Goal: Task Accomplishment & Management: Use online tool/utility

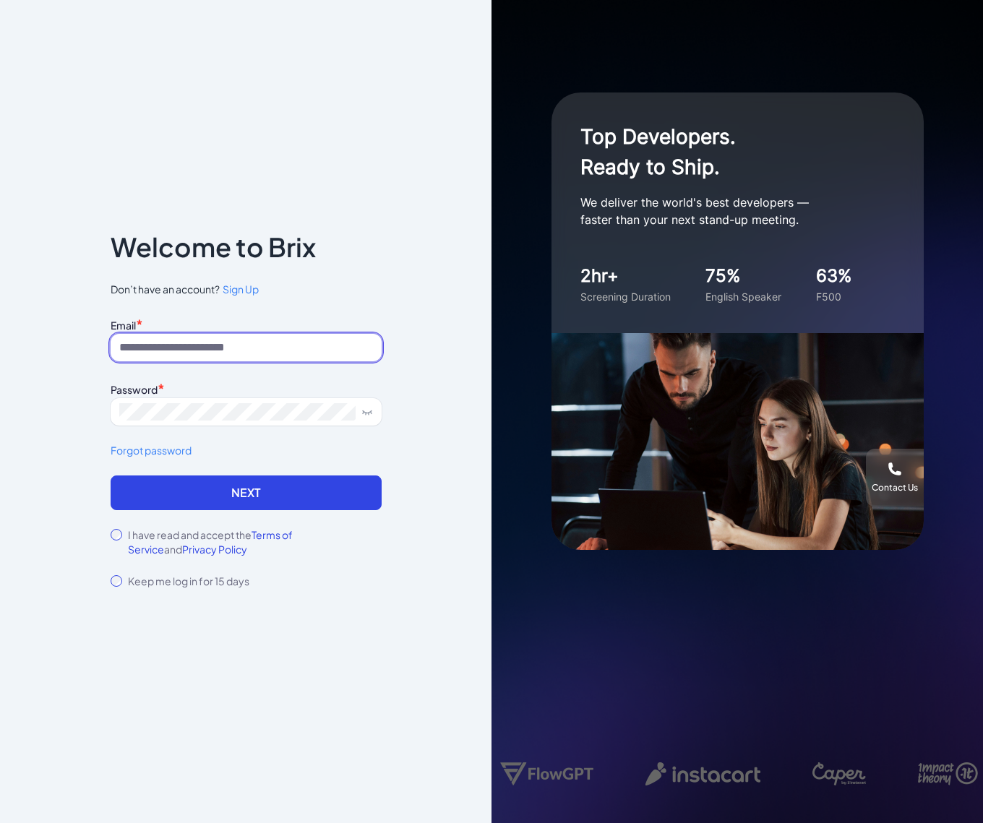
click at [230, 338] on input at bounding box center [246, 347] width 271 height 27
click at [33, 388] on div "Notice To proceed, please agree to the Terms of Service and Privary Policy . Ca…" at bounding box center [245, 411] width 491 height 823
click at [186, 346] on input at bounding box center [246, 347] width 271 height 27
click at [111, 476] on button "Next" at bounding box center [246, 493] width 271 height 35
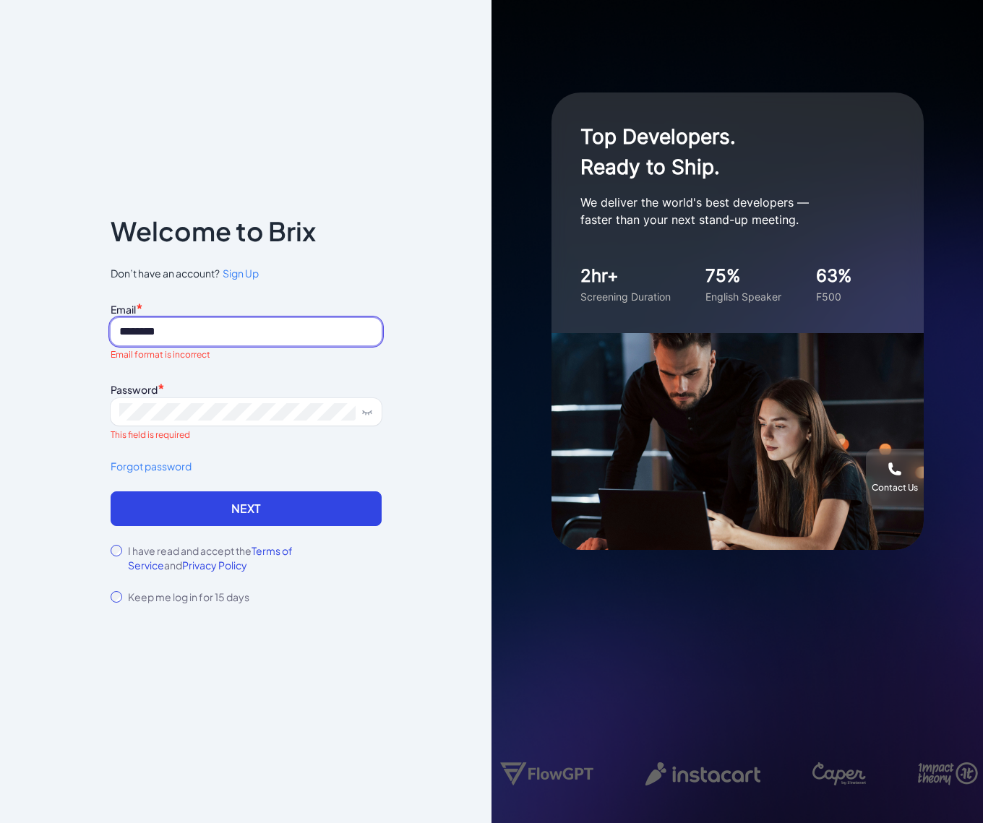
type input "**********"
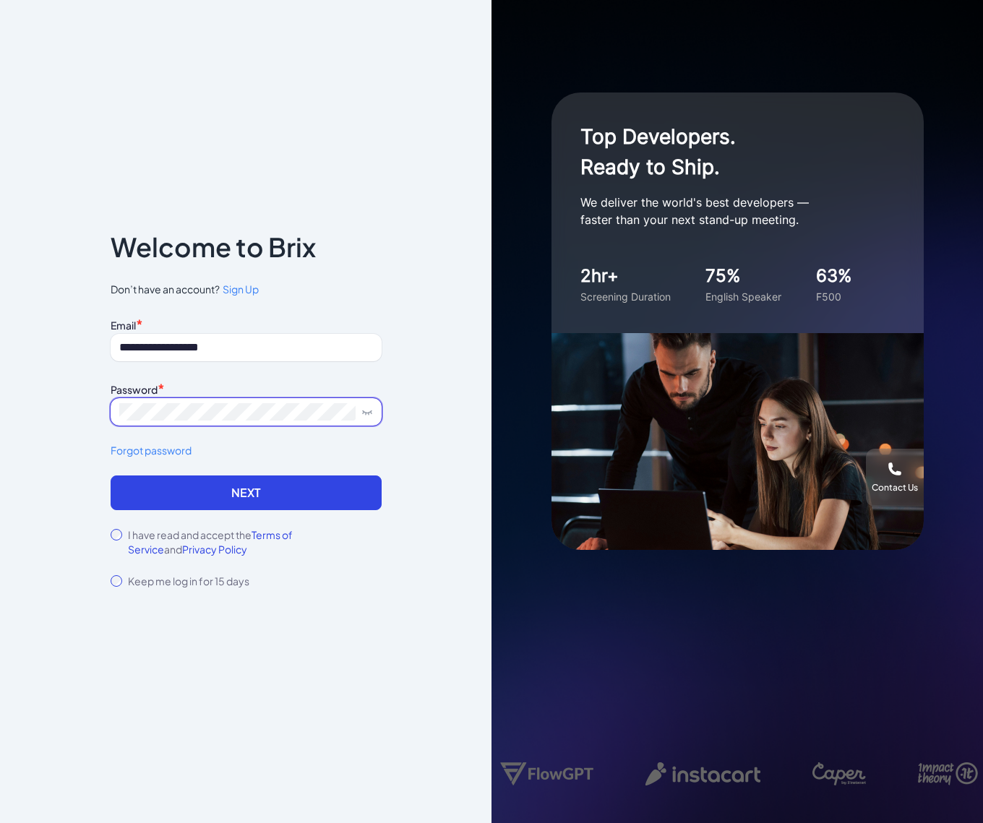
click at [111, 476] on button "Next" at bounding box center [246, 493] width 271 height 35
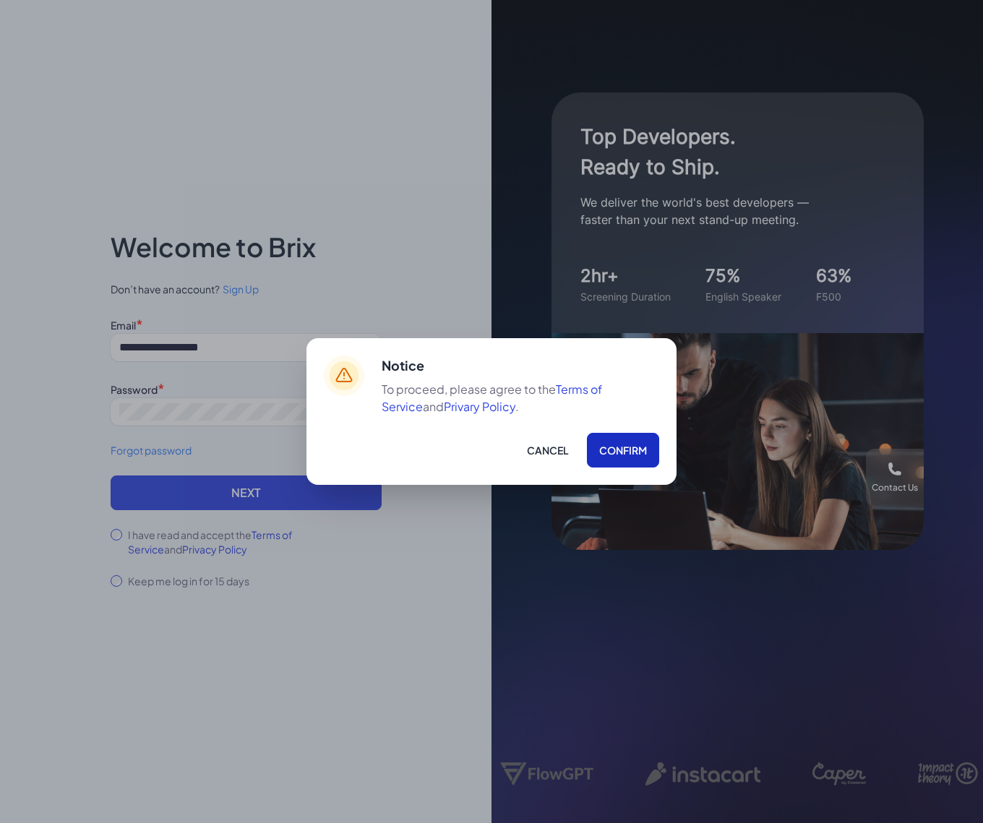
click at [627, 447] on button "Confirm" at bounding box center [623, 450] width 72 height 35
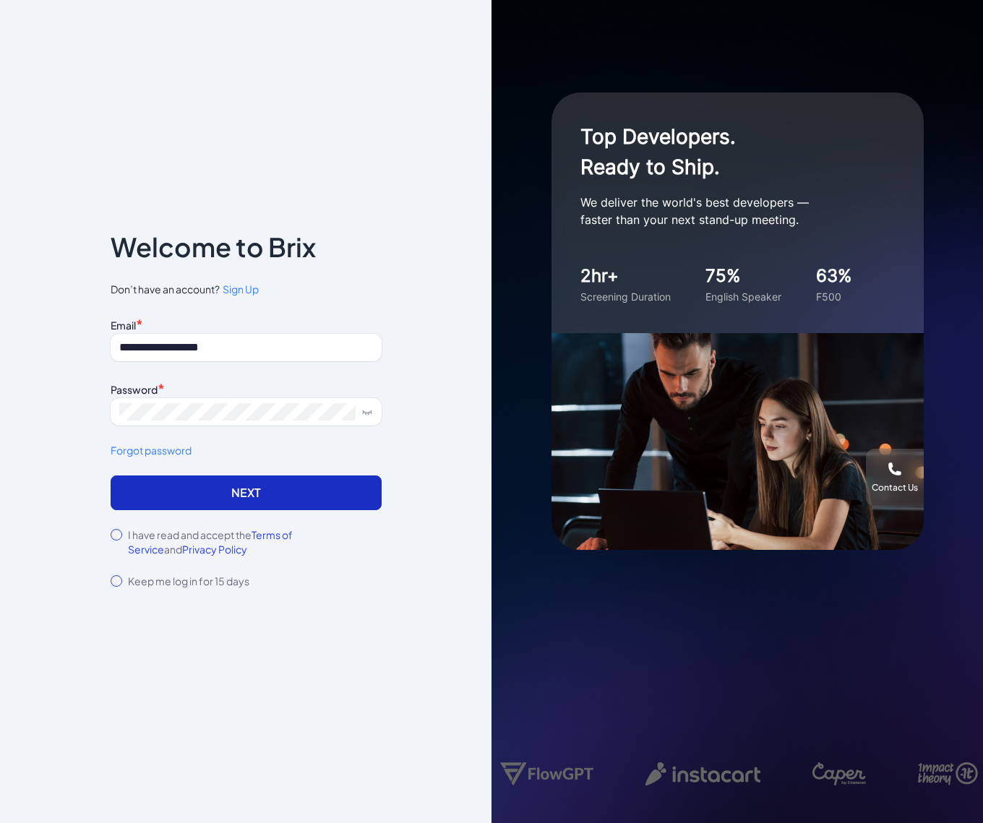
click at [305, 499] on button "Next" at bounding box center [246, 493] width 271 height 35
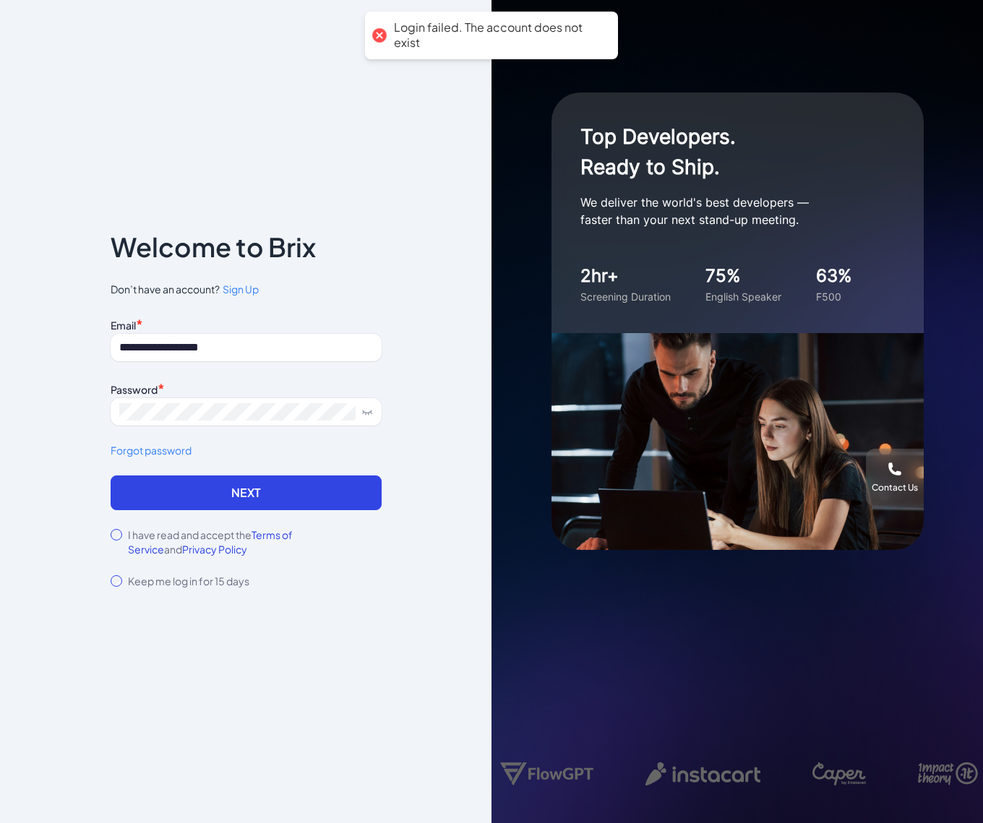
click at [167, 449] on link "Forgot password" at bounding box center [246, 450] width 271 height 15
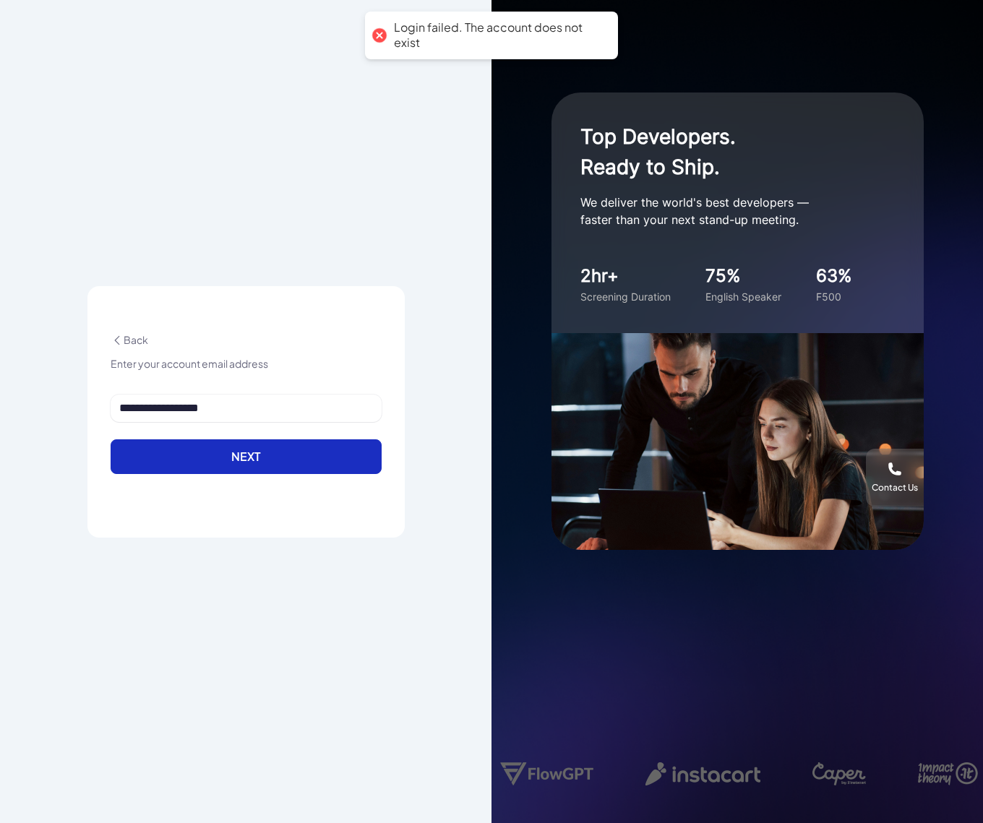
click at [253, 447] on button "Next" at bounding box center [246, 456] width 271 height 35
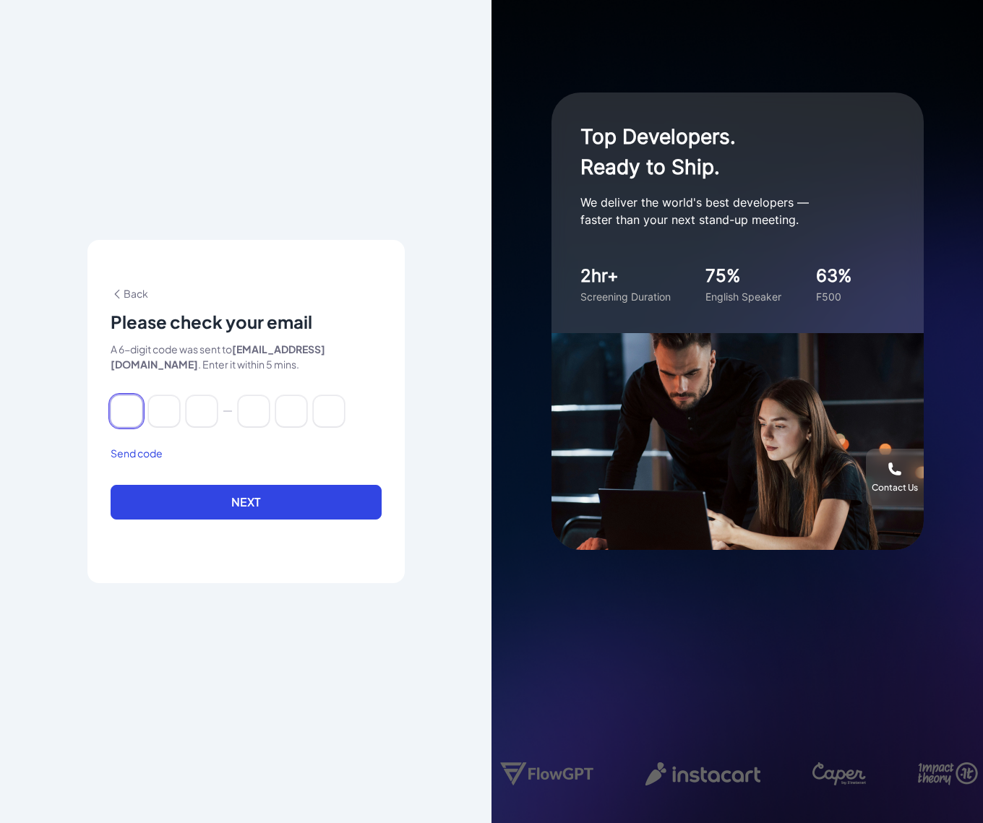
click at [123, 413] on input at bounding box center [127, 411] width 32 height 32
click at [155, 257] on div "Back Please check your email A 6-digit code was sent to [EMAIL_ADDRESS][DOMAIN_…" at bounding box center [245, 411] width 317 height 343
click at [135, 290] on span "Back" at bounding box center [130, 293] width 38 height 13
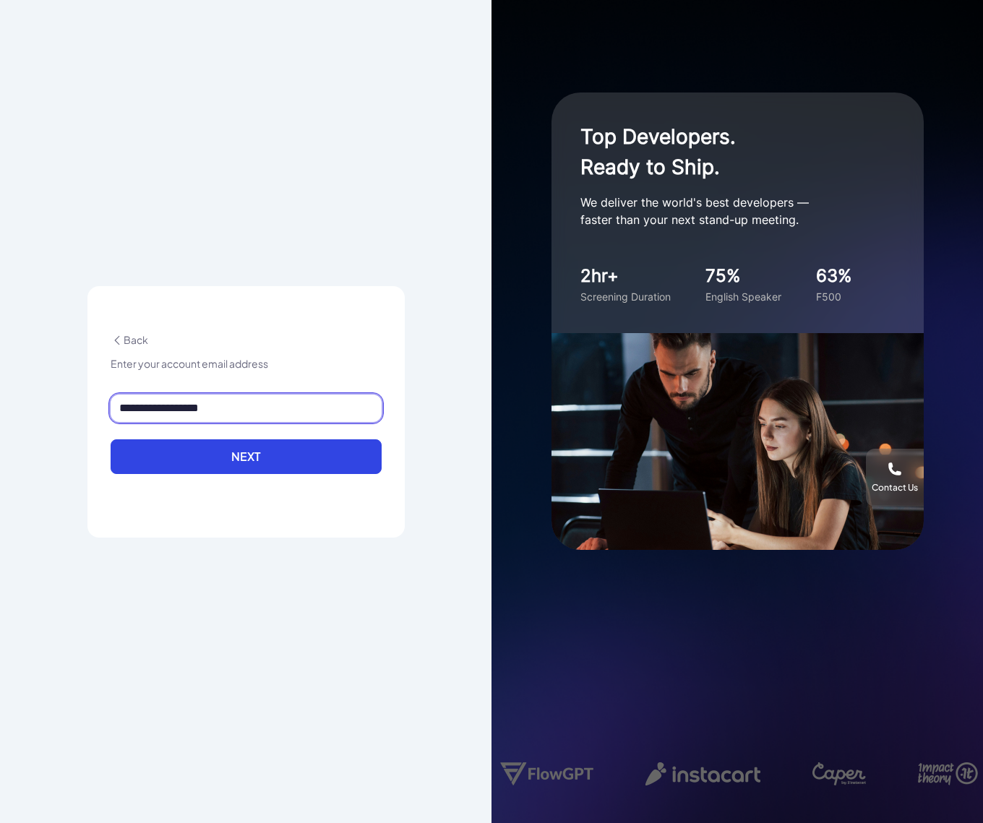
drag, startPoint x: 244, startPoint y: 412, endPoint x: 101, endPoint y: 422, distance: 142.7
click at [101, 422] on div "**********" at bounding box center [245, 412] width 317 height 252
type input "**********"
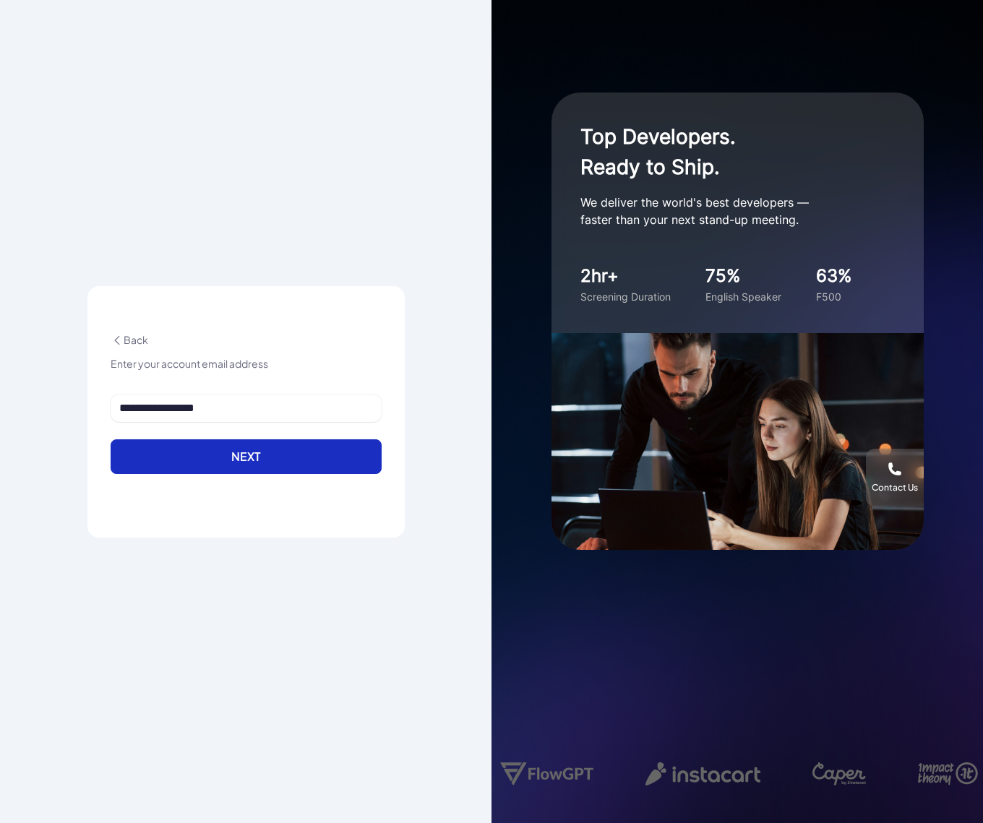
click at [224, 457] on button "Next" at bounding box center [246, 456] width 271 height 35
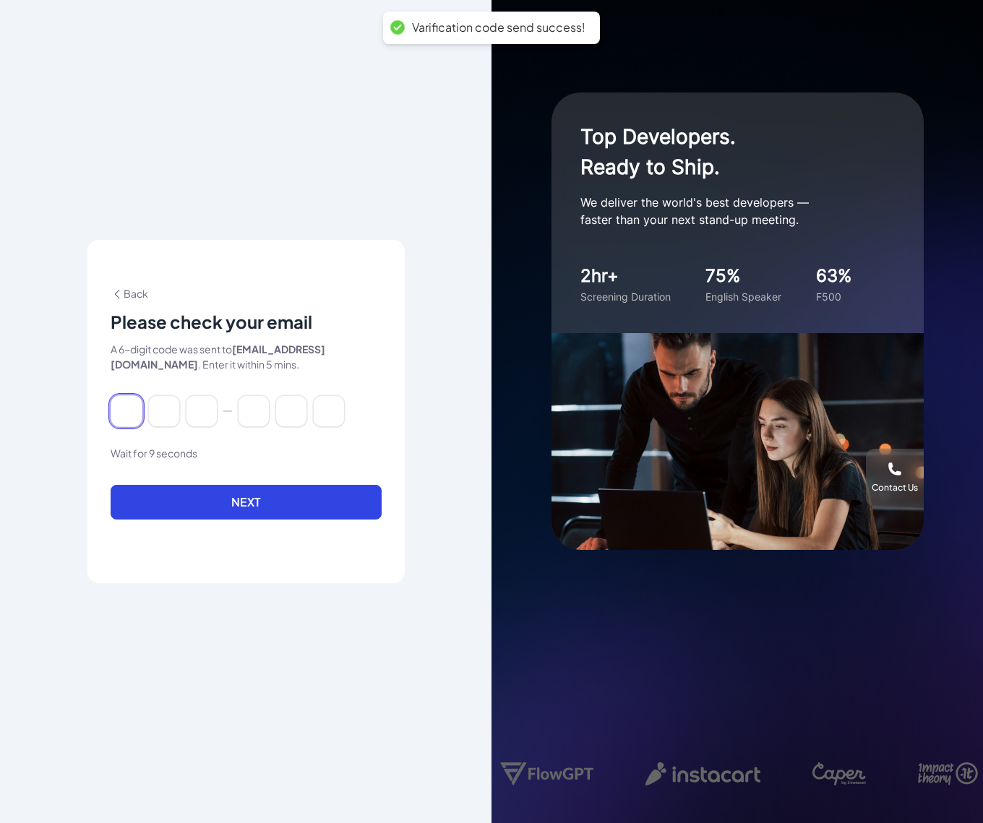
click at [134, 413] on input at bounding box center [127, 411] width 32 height 32
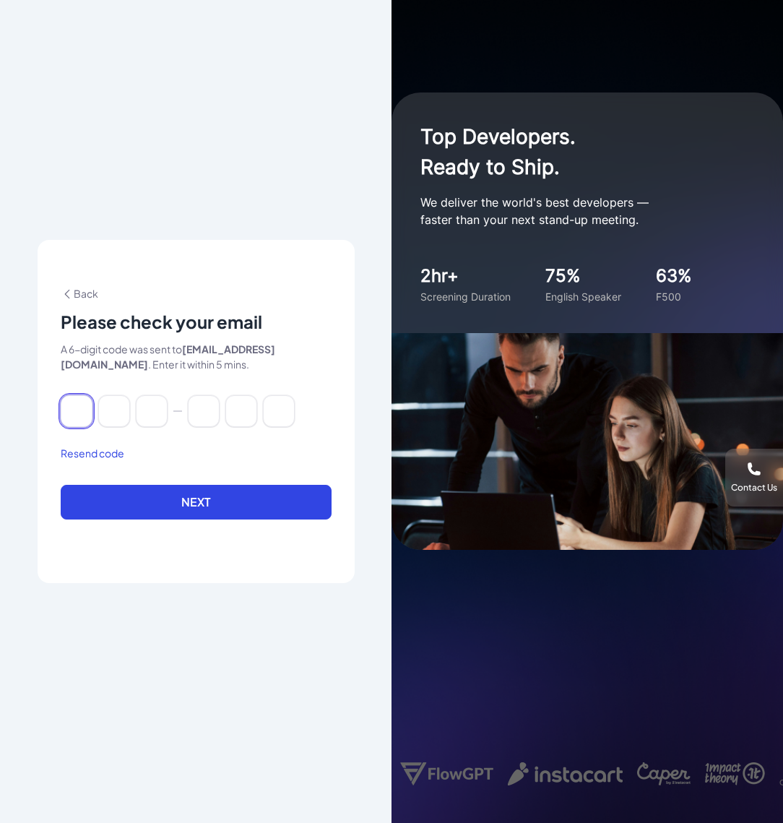
click at [69, 404] on input at bounding box center [77, 411] width 32 height 32
type input "*"
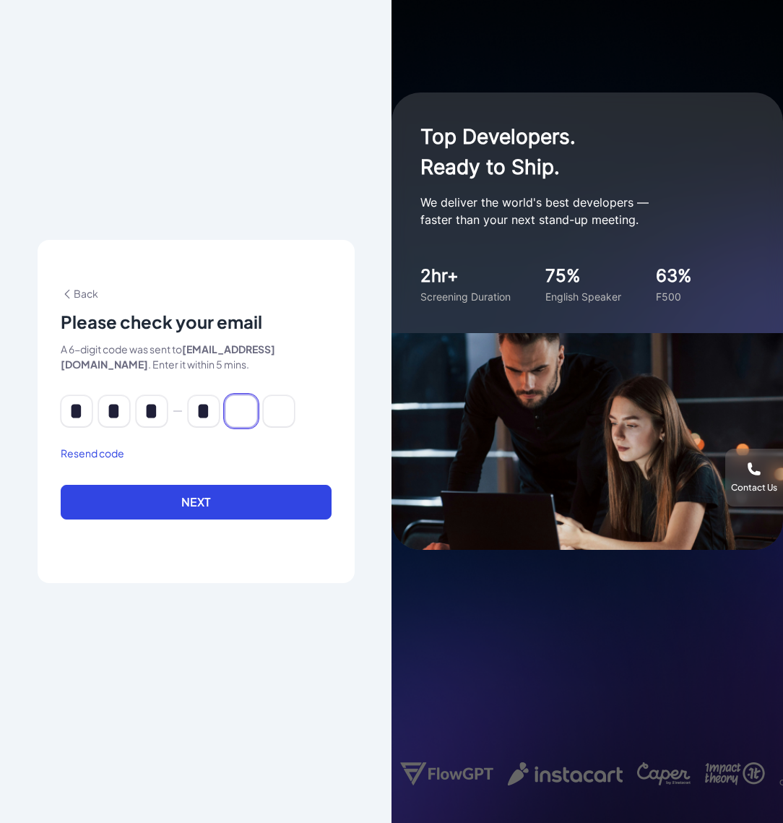
type input "*"
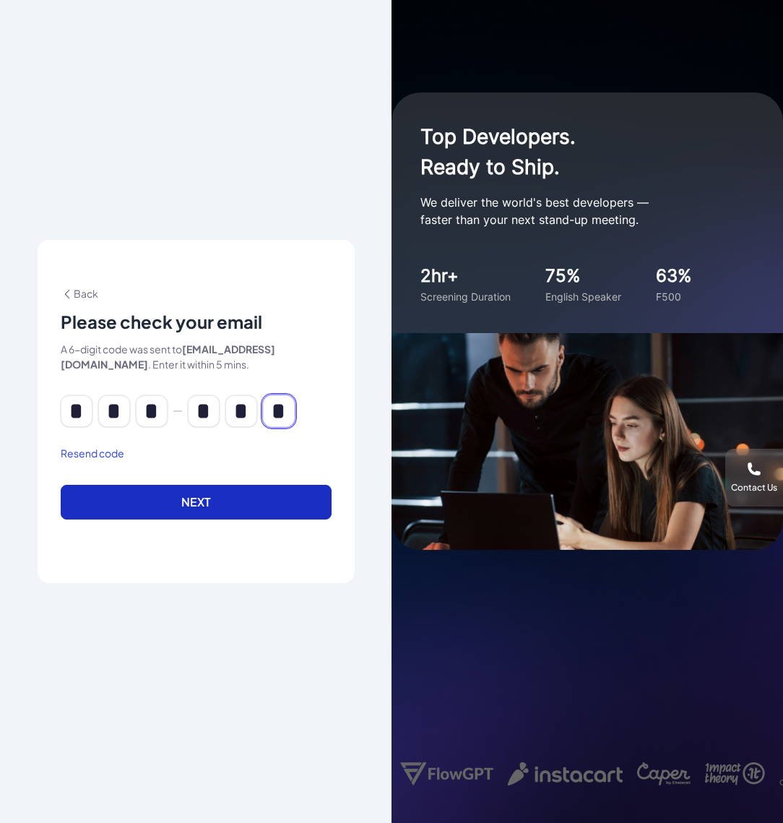
type input "*"
click at [236, 499] on button "Next" at bounding box center [196, 502] width 271 height 35
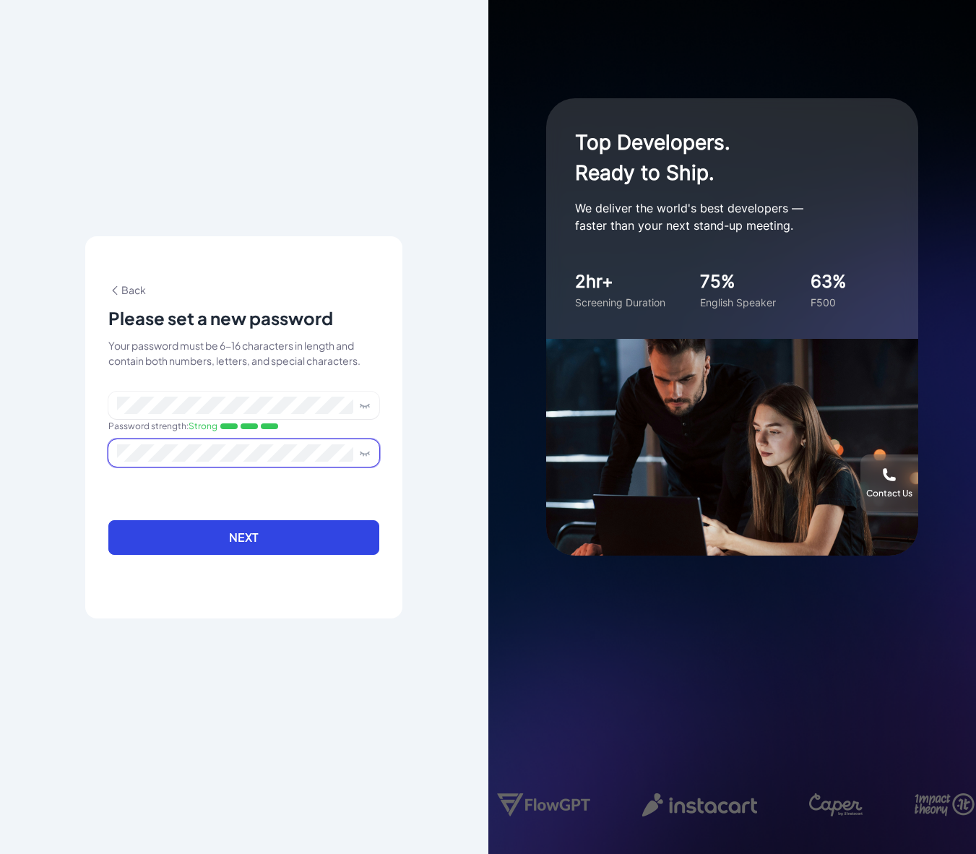
click at [108, 520] on button "Next" at bounding box center [243, 537] width 271 height 35
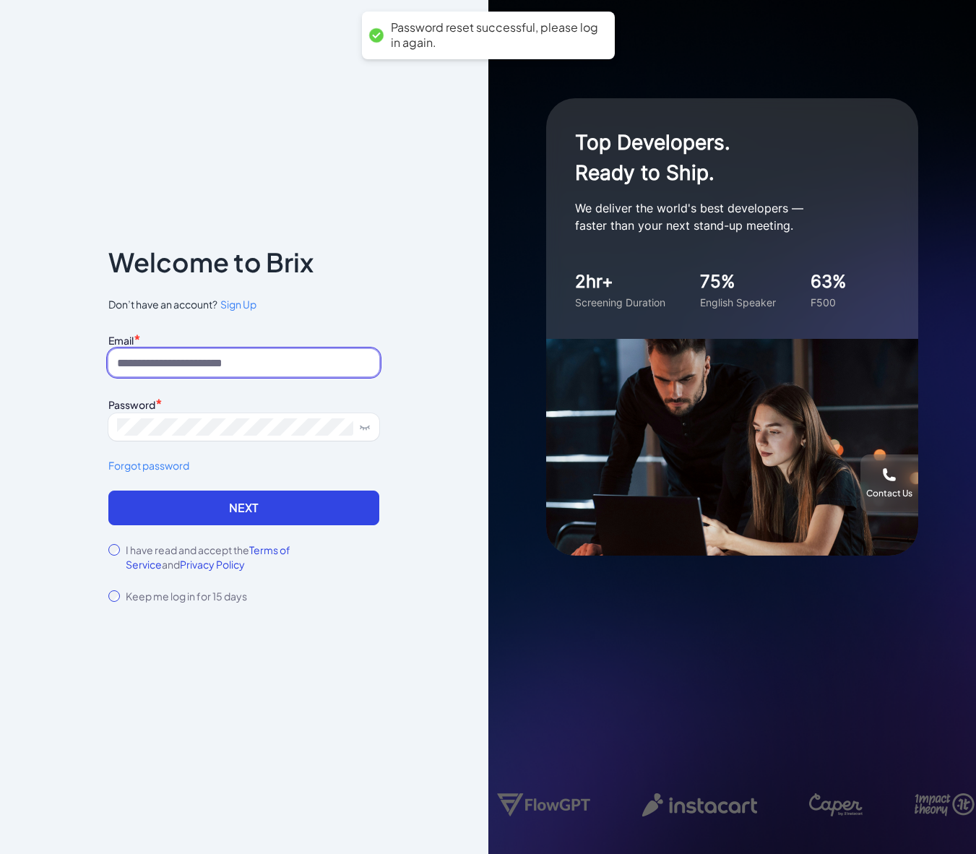
click at [274, 355] on input at bounding box center [243, 362] width 271 height 27
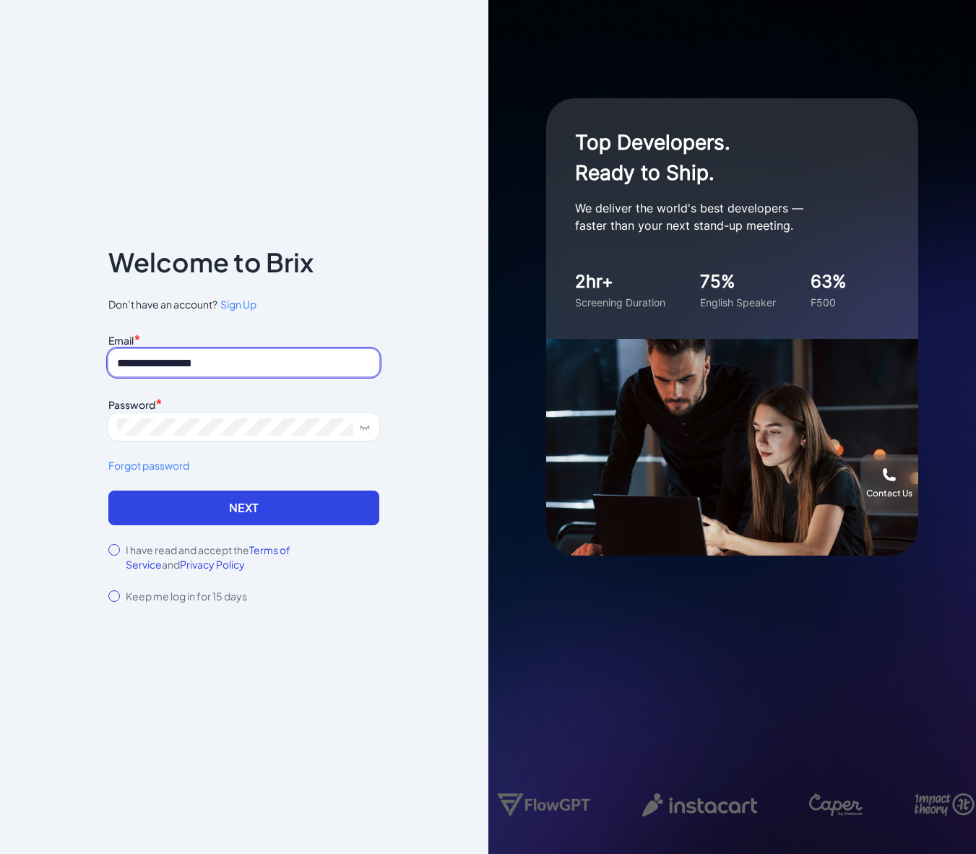
type input "**********"
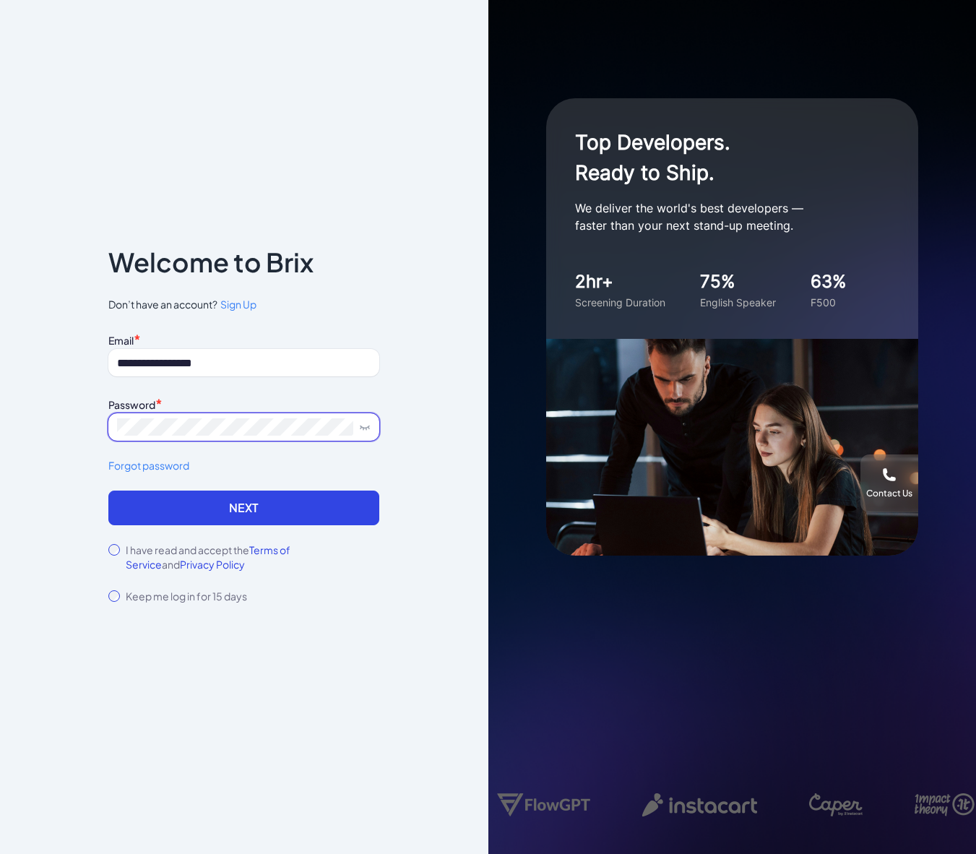
click at [108, 491] on button "Next" at bounding box center [243, 508] width 271 height 35
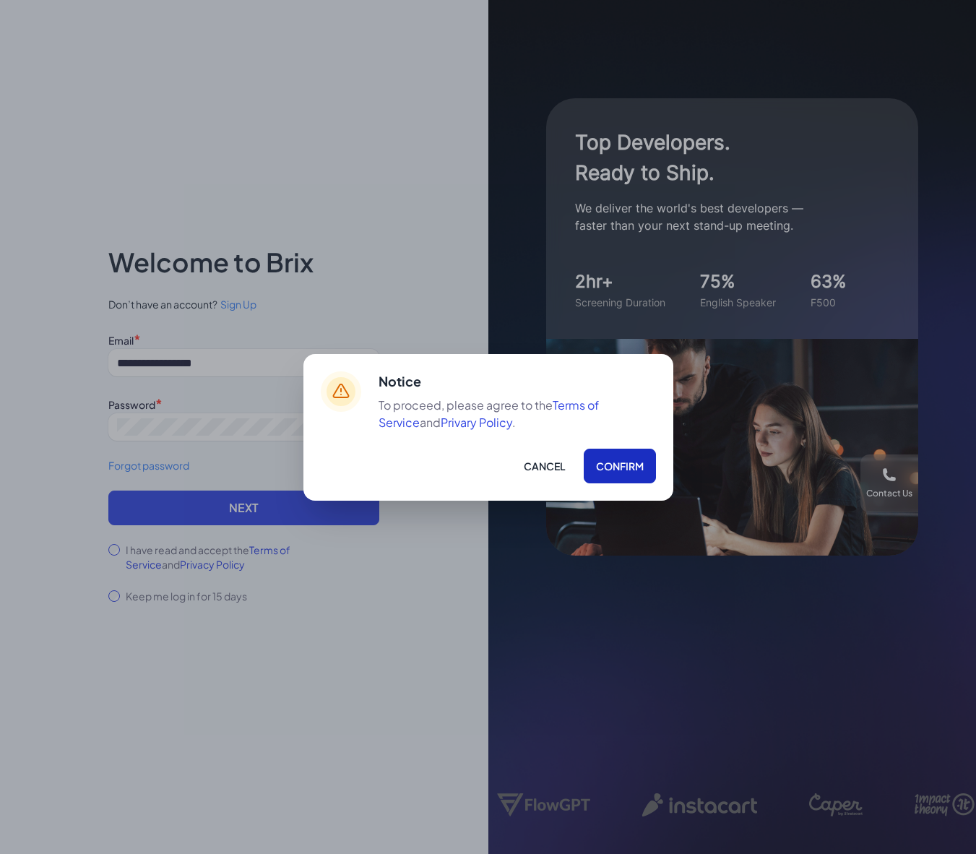
click at [642, 466] on button "Confirm" at bounding box center [620, 466] width 72 height 35
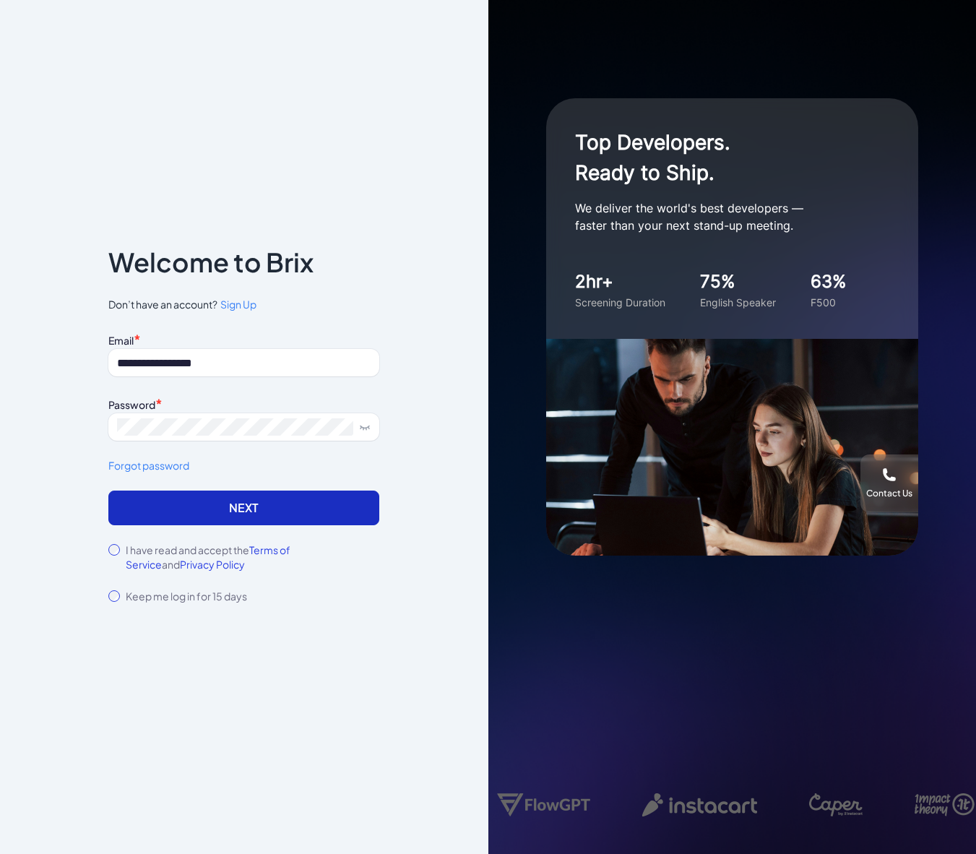
click at [259, 521] on button "Next" at bounding box center [243, 508] width 271 height 35
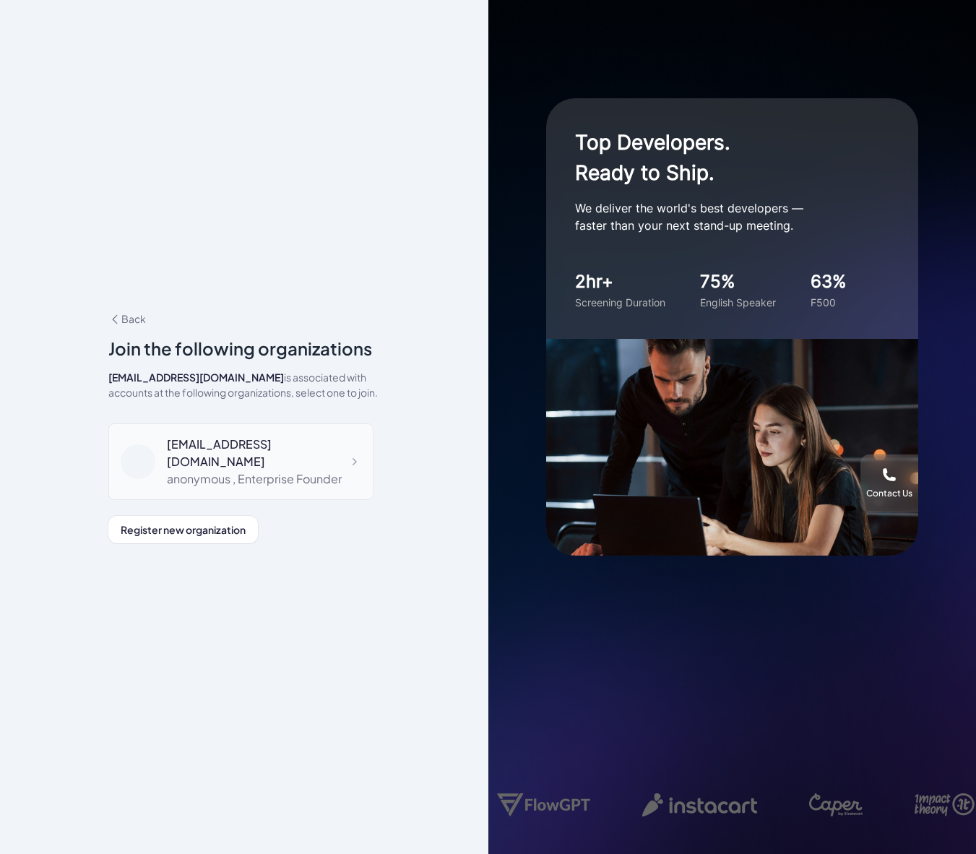
click at [278, 451] on div "[EMAIL_ADDRESS][DOMAIN_NAME]" at bounding box center [264, 453] width 194 height 35
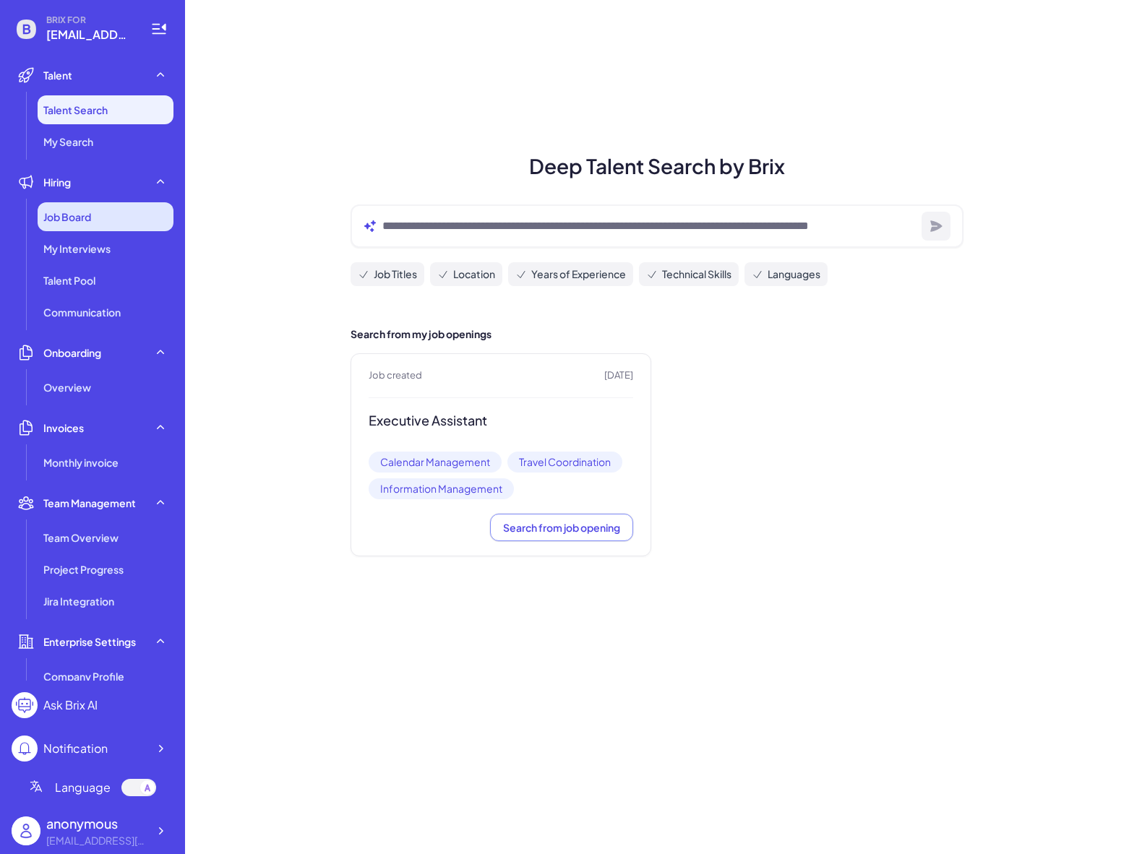
click at [61, 205] on div "Job Board" at bounding box center [106, 216] width 136 height 29
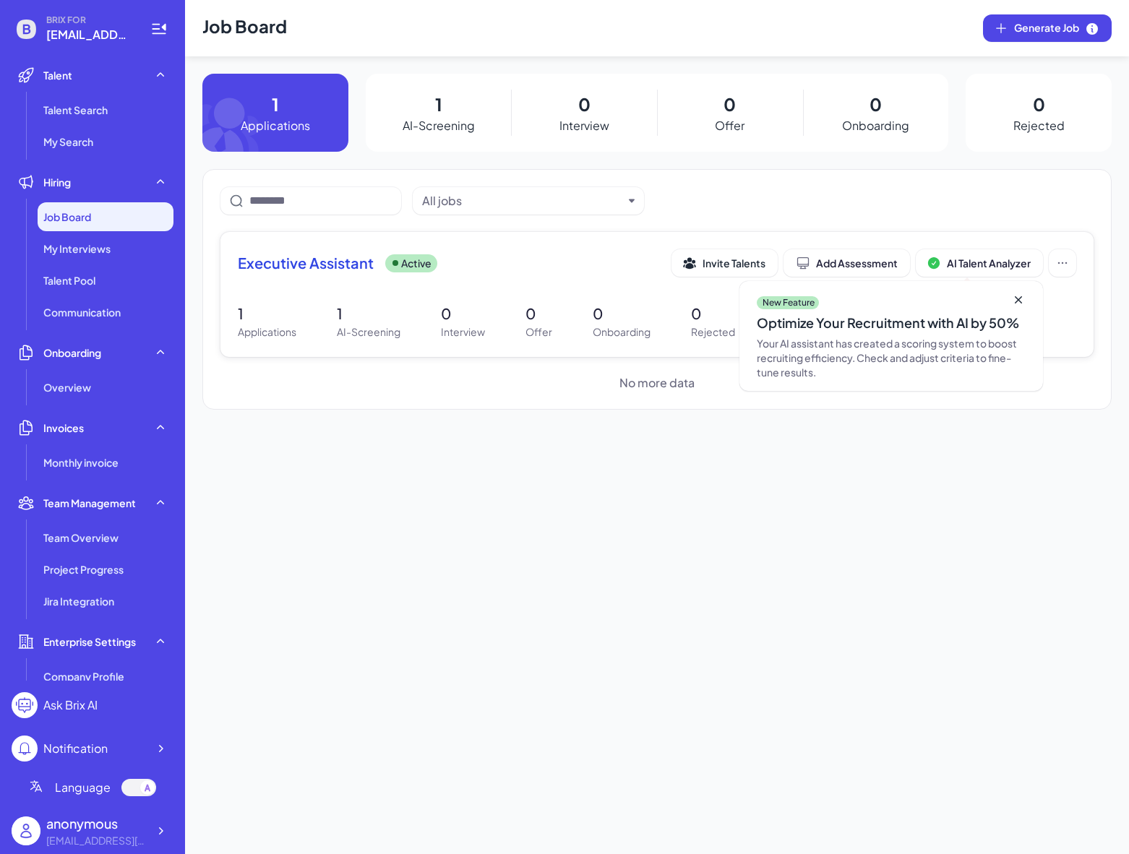
click at [976, 301] on icon at bounding box center [1018, 300] width 14 height 14
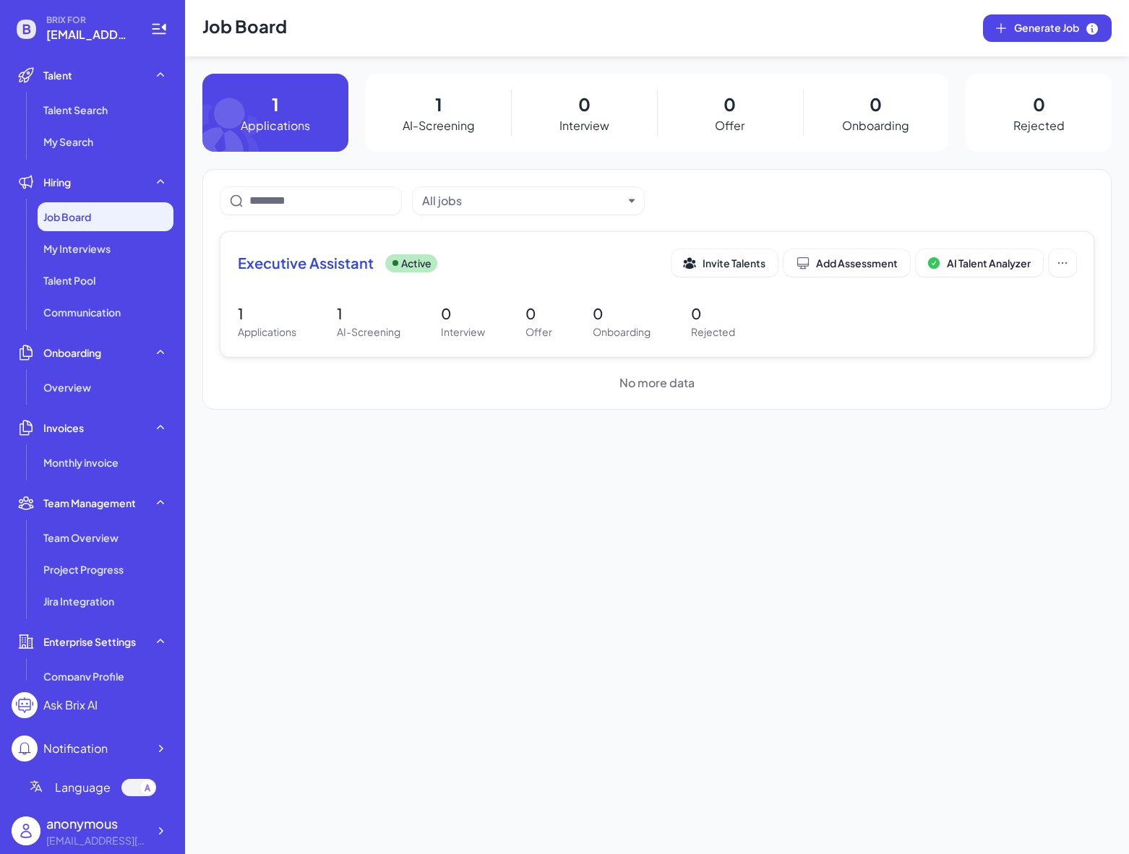
click at [377, 324] on p "AI-Screening" at bounding box center [369, 331] width 64 height 15
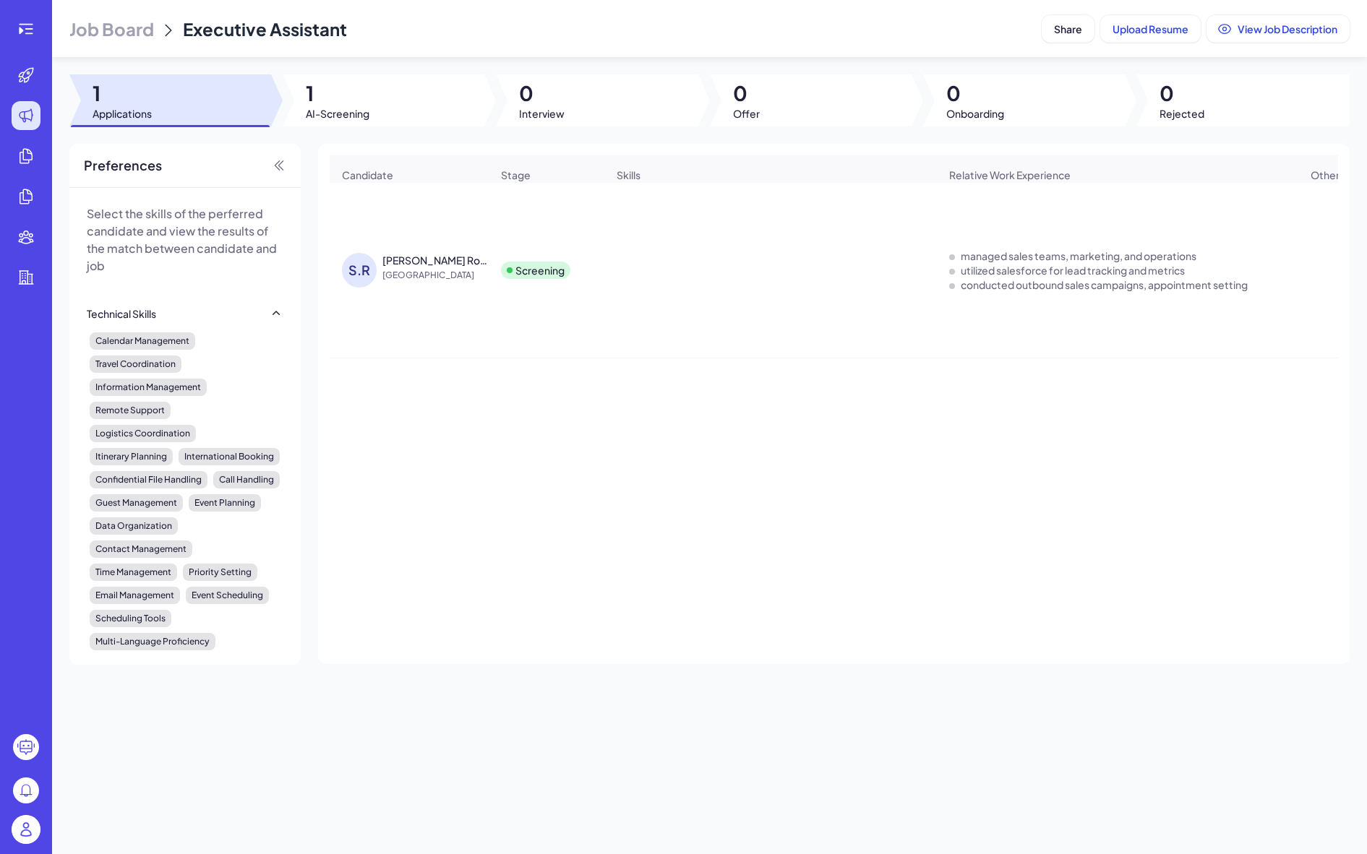
click at [444, 267] on div "Stacey Royal" at bounding box center [435, 260] width 107 height 14
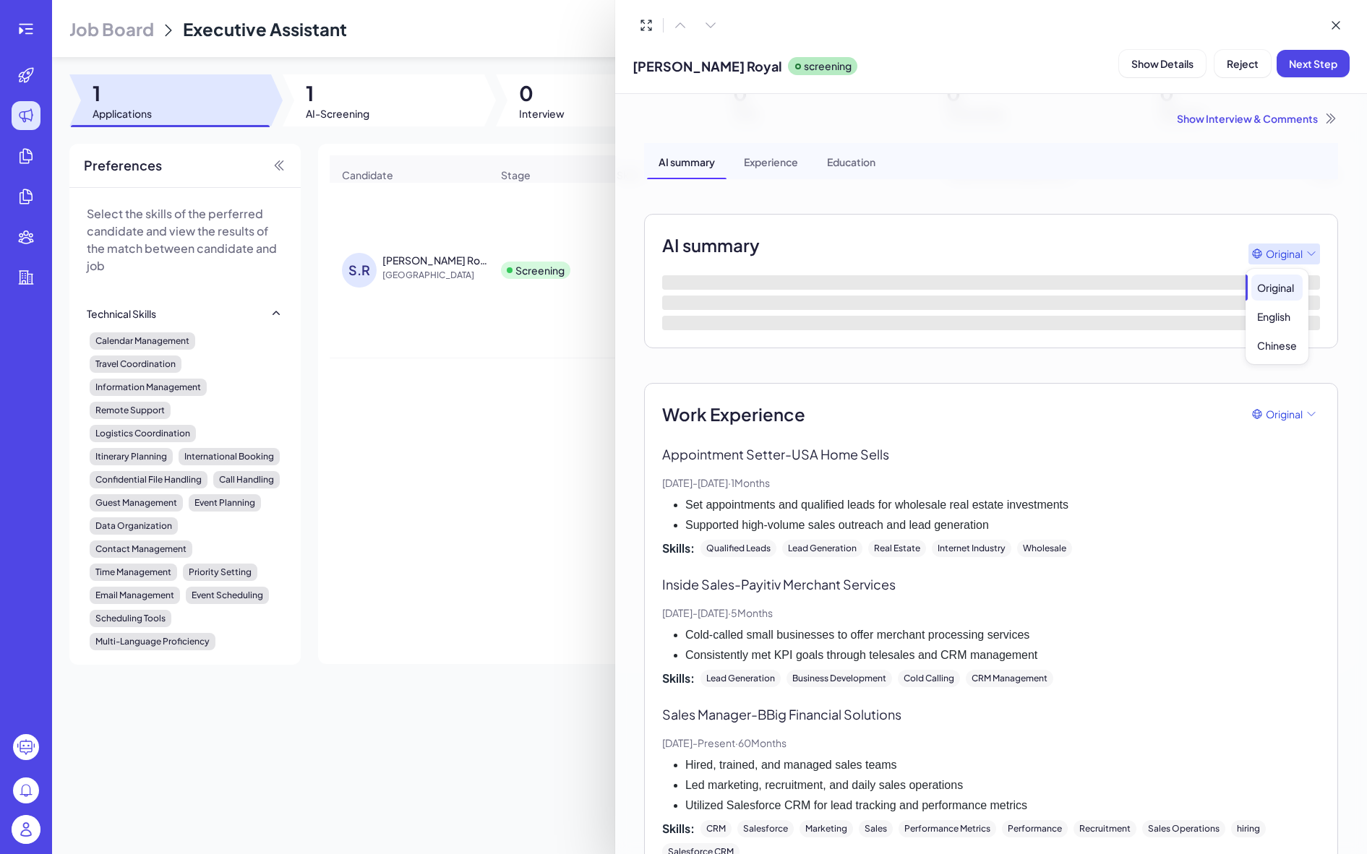
click at [976, 249] on span "Original" at bounding box center [1283, 253] width 37 height 15
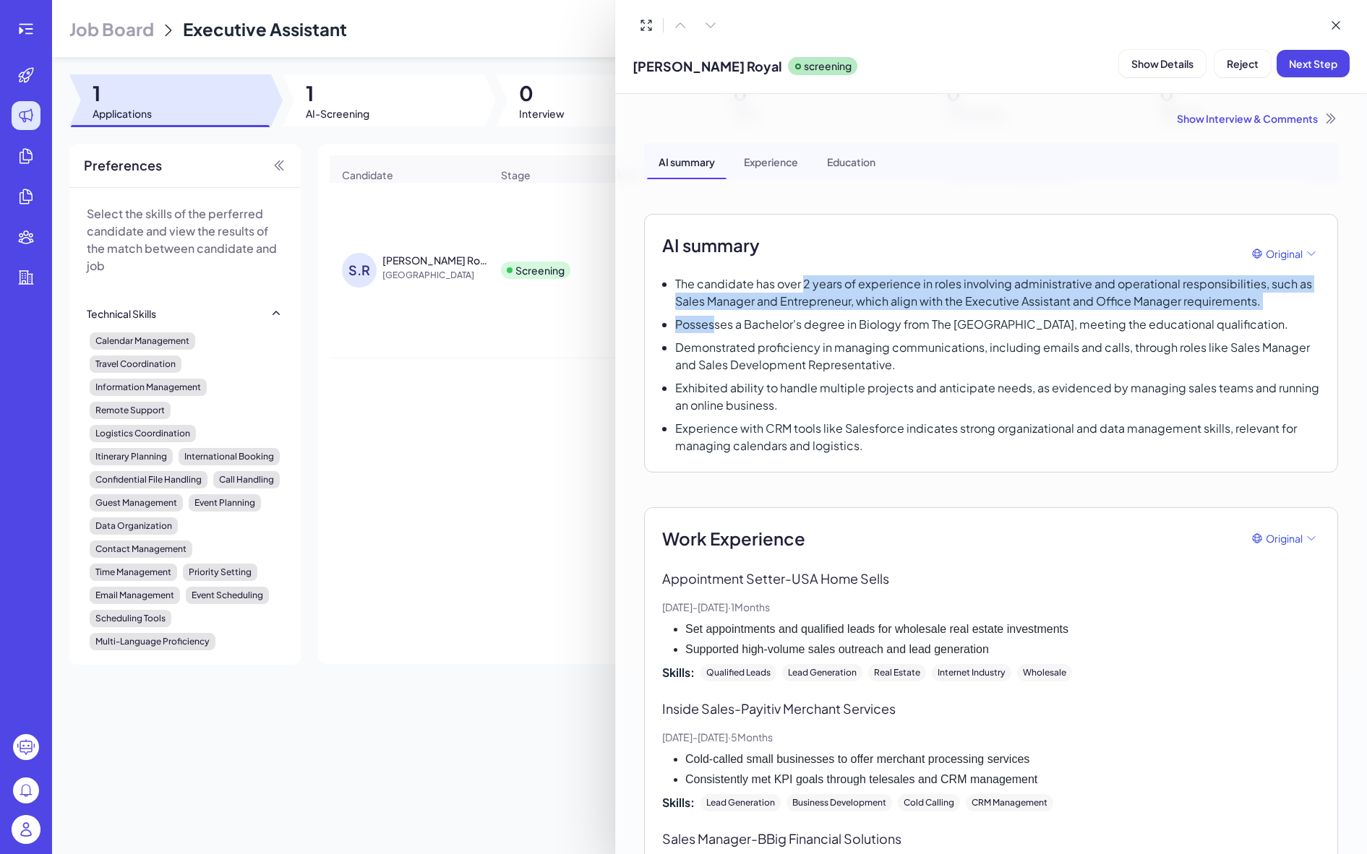
drag, startPoint x: 801, startPoint y: 285, endPoint x: 716, endPoint y: 317, distance: 91.3
click at [716, 317] on div "The candidate has over 2 years of experience in roles involving administrative …" at bounding box center [991, 364] width 658 height 179
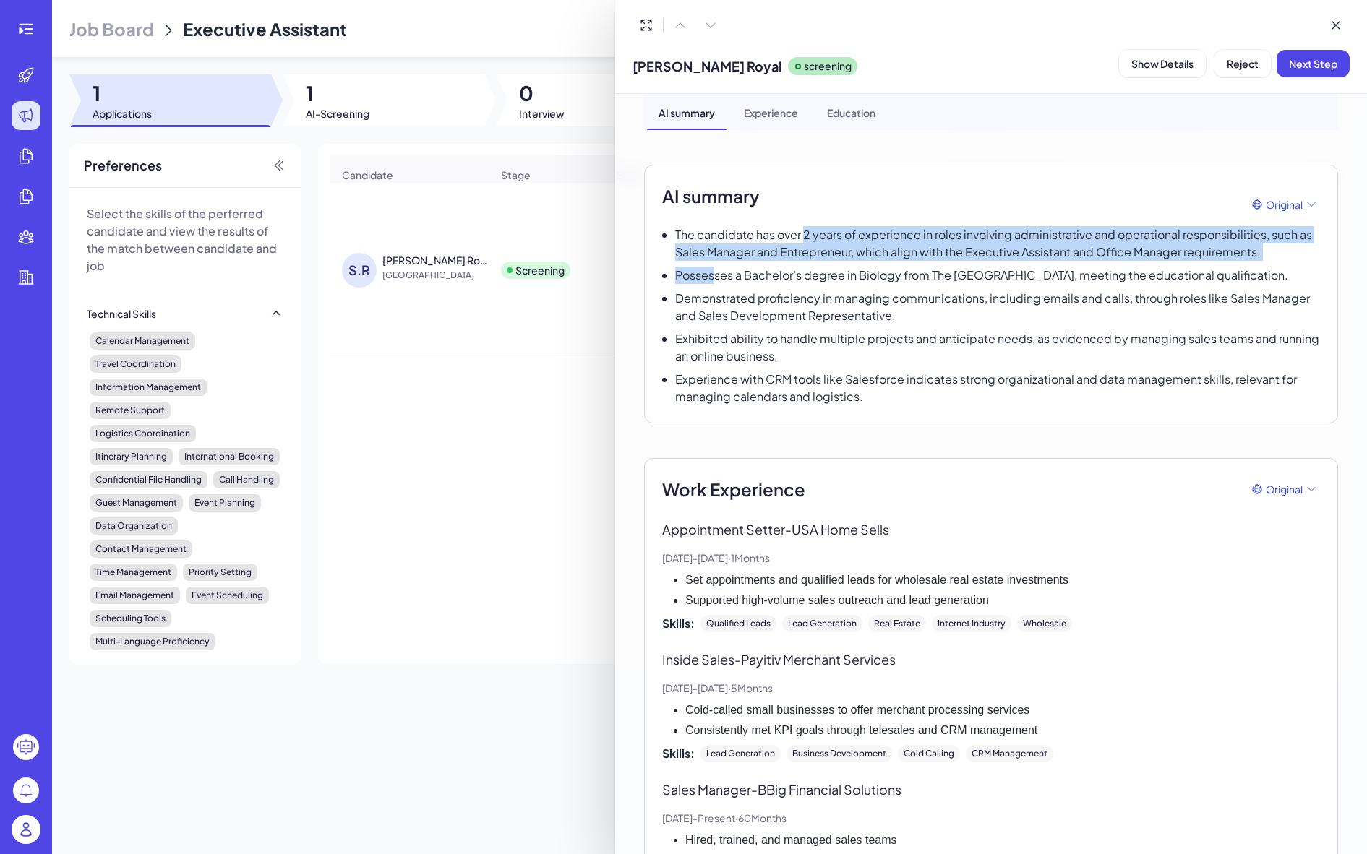
scroll to position [145, 0]
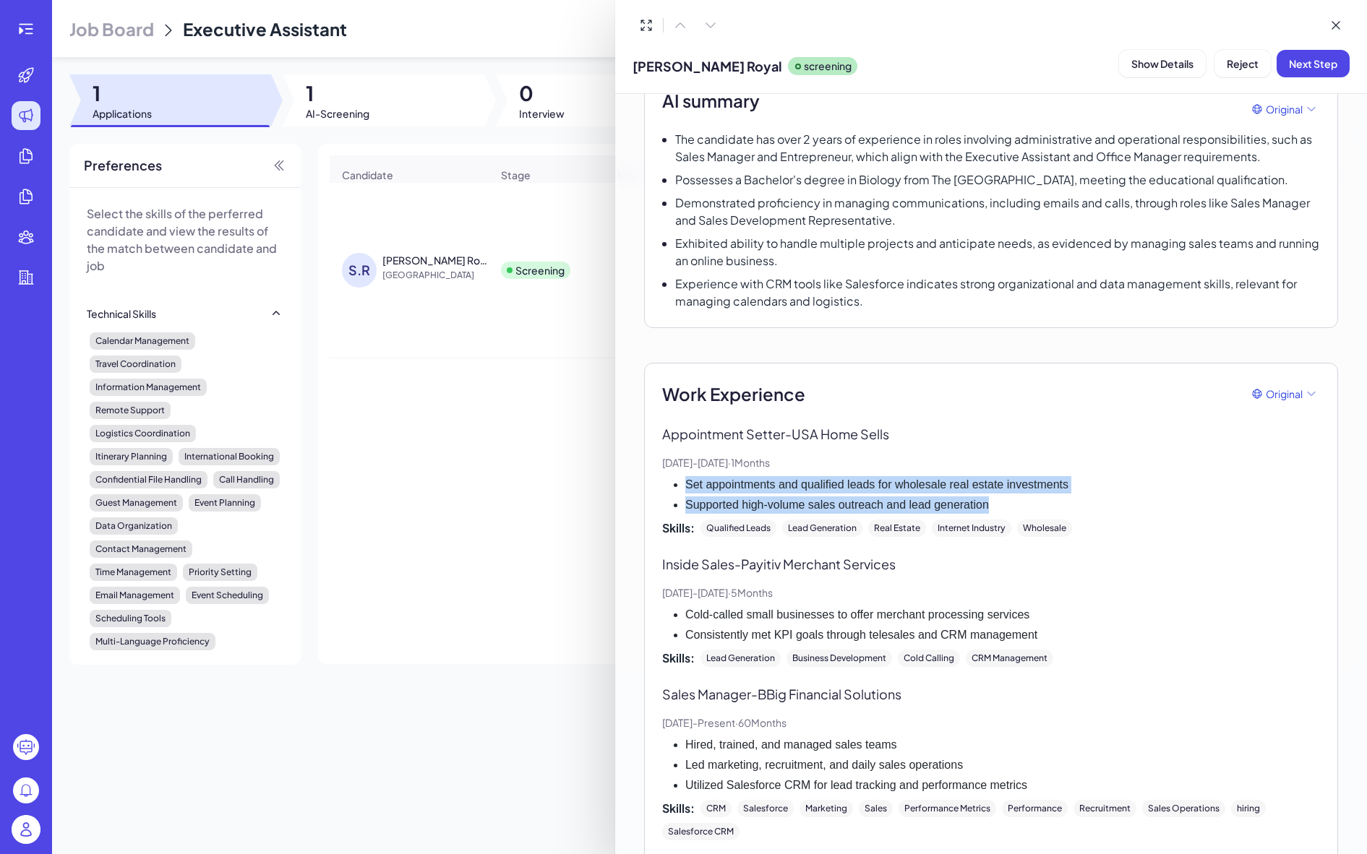
drag, startPoint x: 686, startPoint y: 482, endPoint x: 1017, endPoint y: 495, distance: 331.3
click at [976, 495] on ul "Set appointments and qualified leads for wholesale real estate investments Supp…" at bounding box center [991, 495] width 658 height 38
drag, startPoint x: 1017, startPoint y: 495, endPoint x: 922, endPoint y: 499, distance: 94.8
click at [922, 499] on li "Supported high-volume sales outreach and lead generation" at bounding box center [1002, 505] width 635 height 17
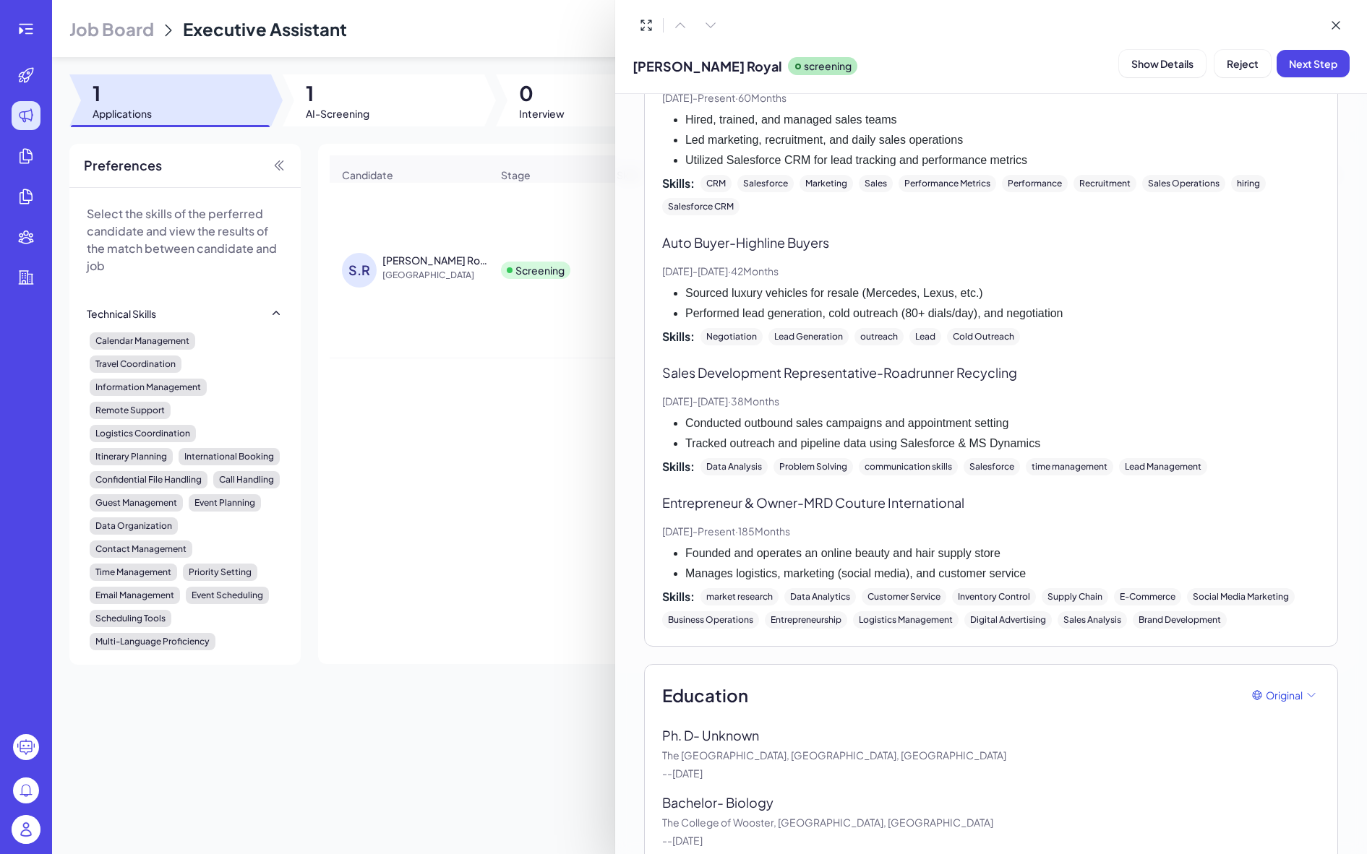
scroll to position [799, 0]
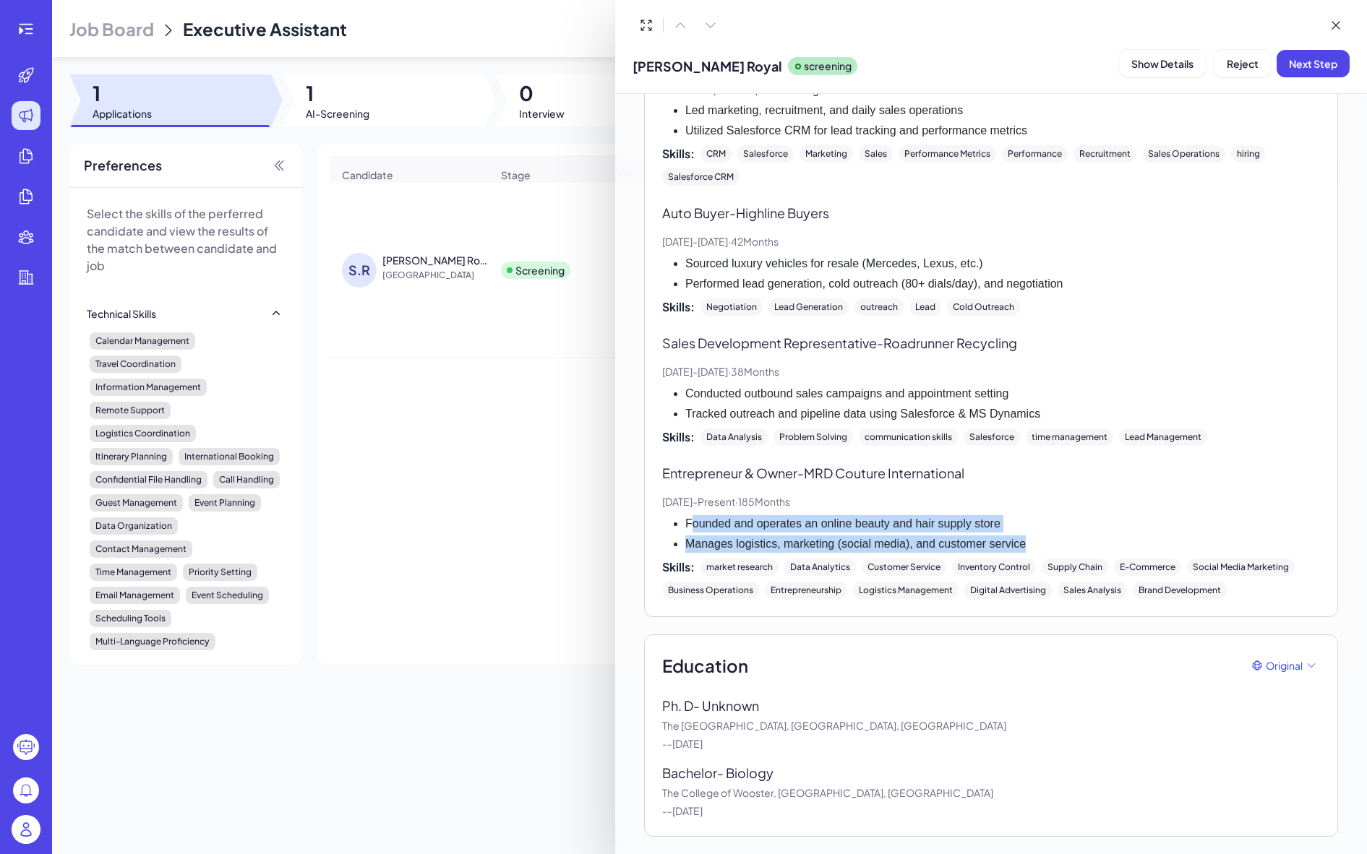
drag, startPoint x: 688, startPoint y: 525, endPoint x: 1023, endPoint y: 543, distance: 335.8
click at [976, 543] on ul "Founded and operates an online beauty and hair supply store Manages logistics, …" at bounding box center [991, 534] width 658 height 38
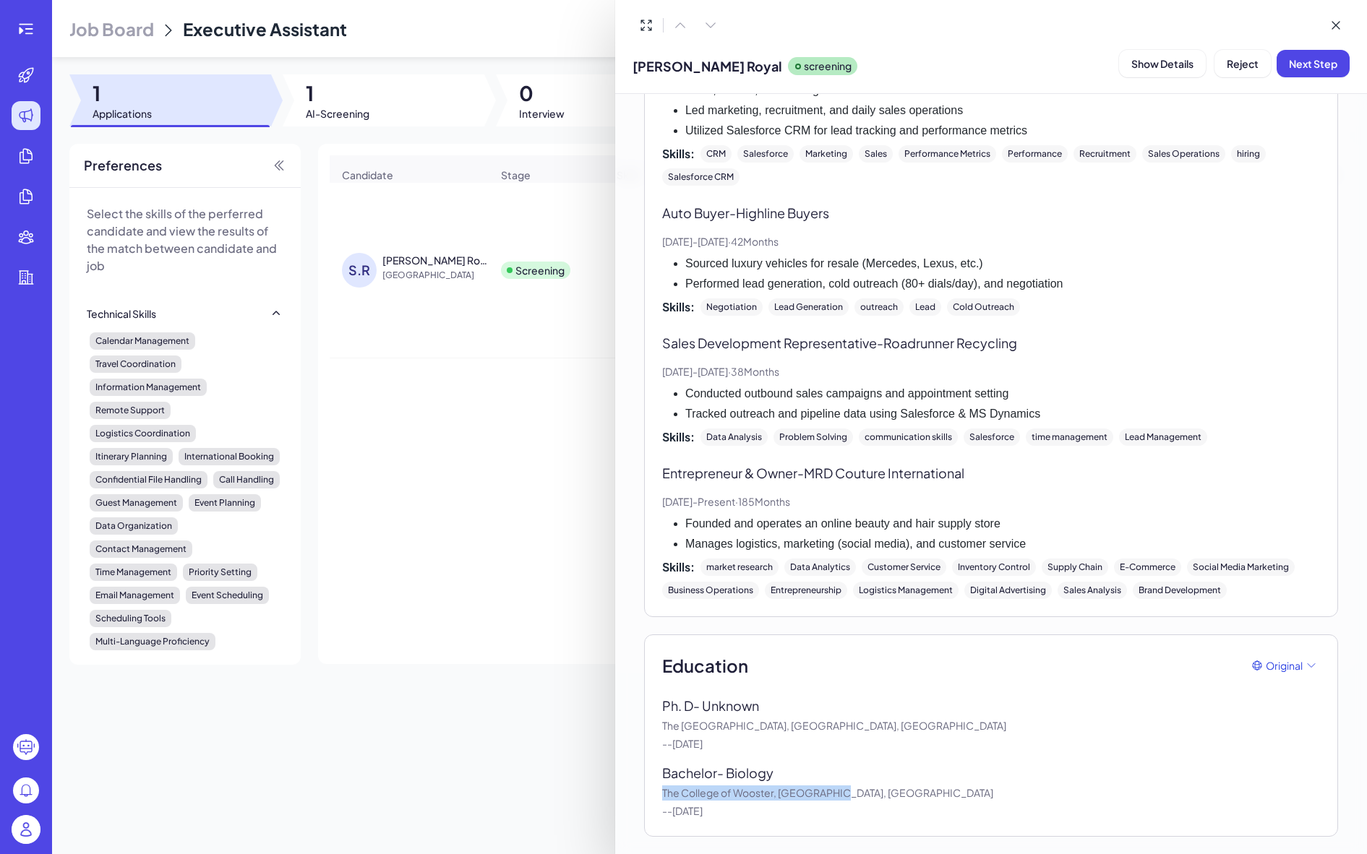
drag, startPoint x: 660, startPoint y: 794, endPoint x: 849, endPoint y: 790, distance: 189.4
click at [849, 790] on div "Education Original Ph. D - Unknown The University of Toledo Medical Center, Tol…" at bounding box center [991, 736] width 694 height 202
drag, startPoint x: 849, startPoint y: 790, endPoint x: 671, endPoint y: 735, distance: 186.8
click at [671, 735] on div "Ph. D - Unknown The University of Toledo Medical Center, Toledo, OH - - Jul, 19…" at bounding box center [991, 724] width 658 height 56
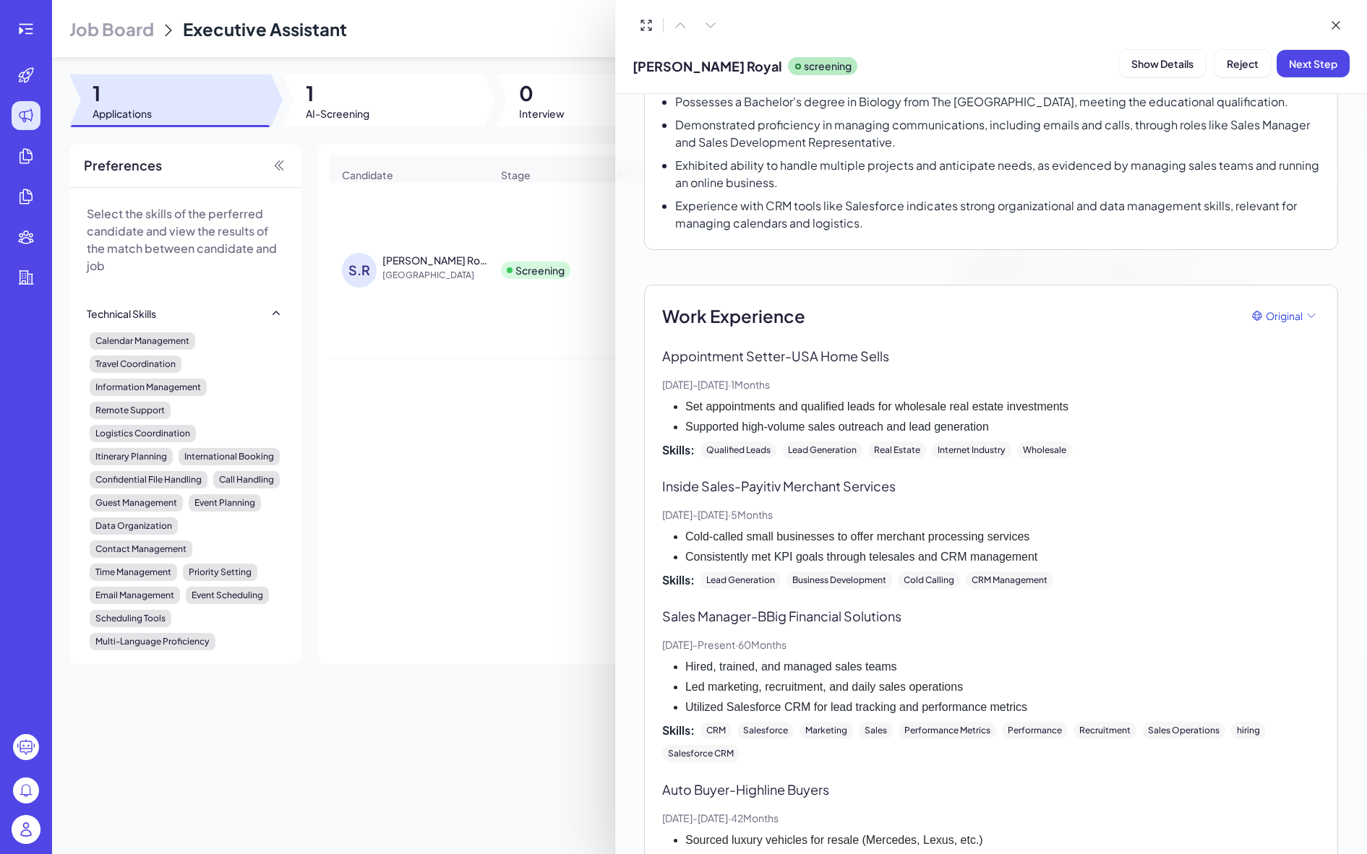
scroll to position [77, 0]
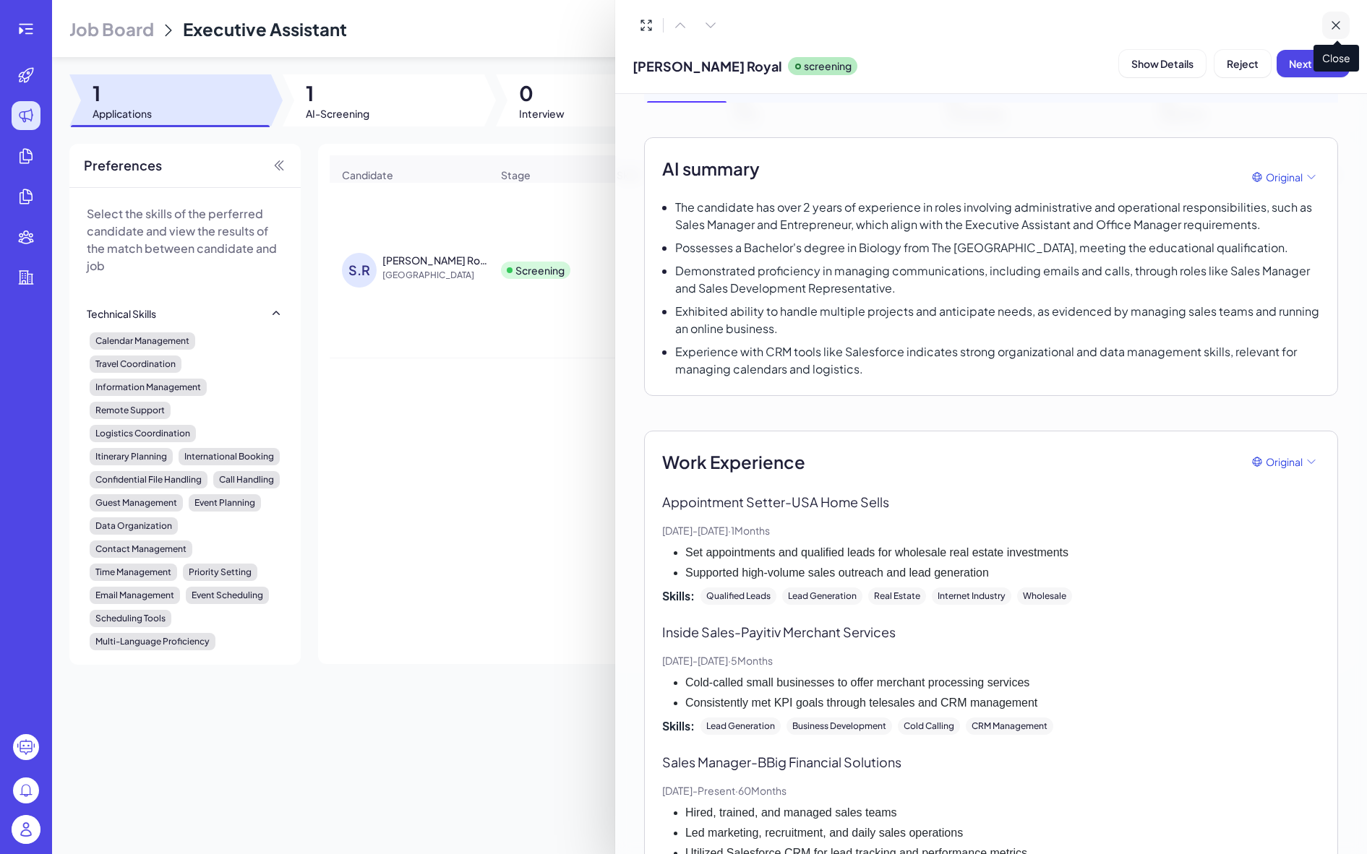
click at [976, 26] on icon at bounding box center [1335, 25] width 14 height 14
